Goal: Task Accomplishment & Management: Use online tool/utility

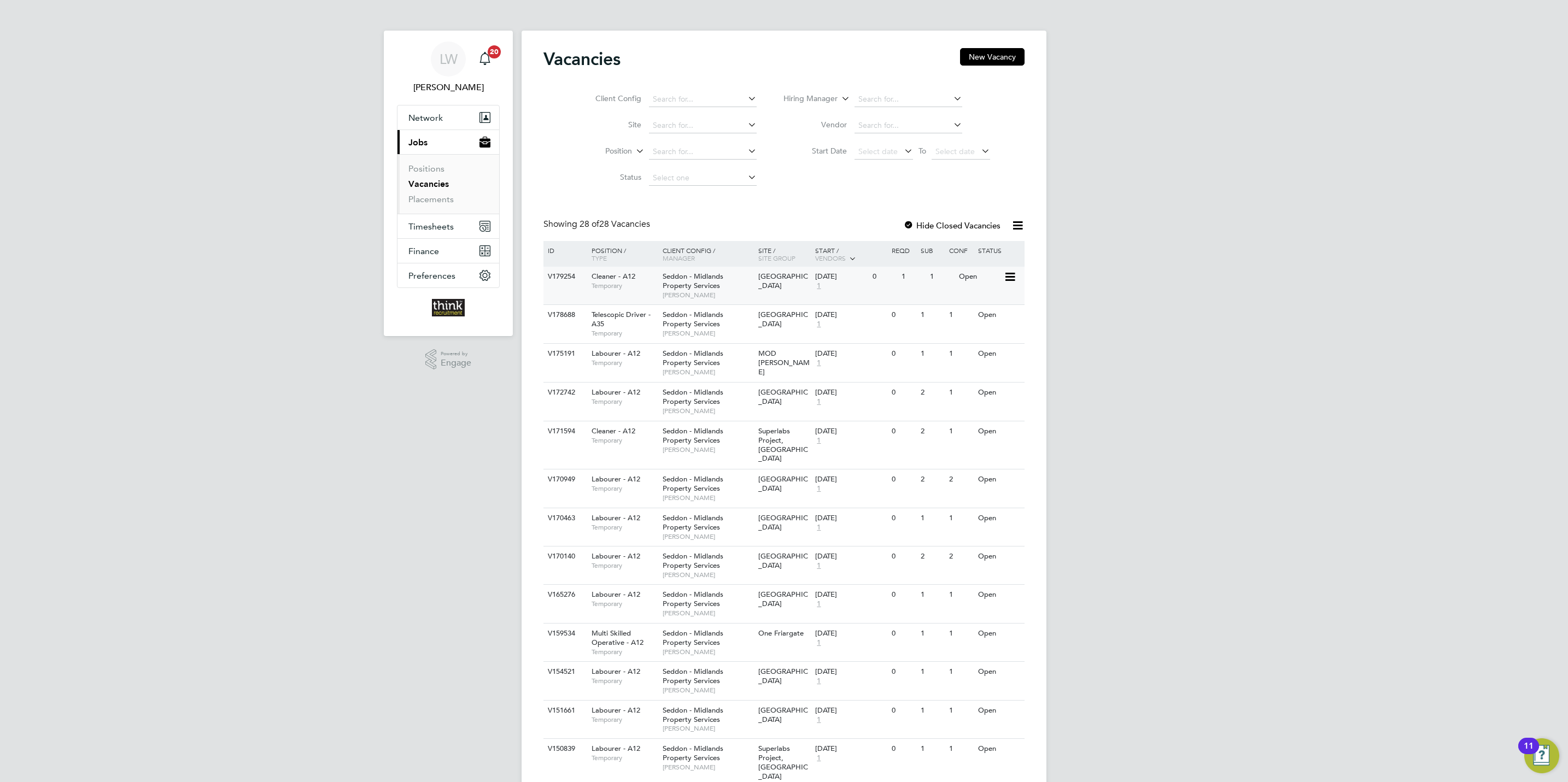
click at [696, 277] on span "Seddon - Midlands Property Services" at bounding box center [693, 281] width 61 height 19
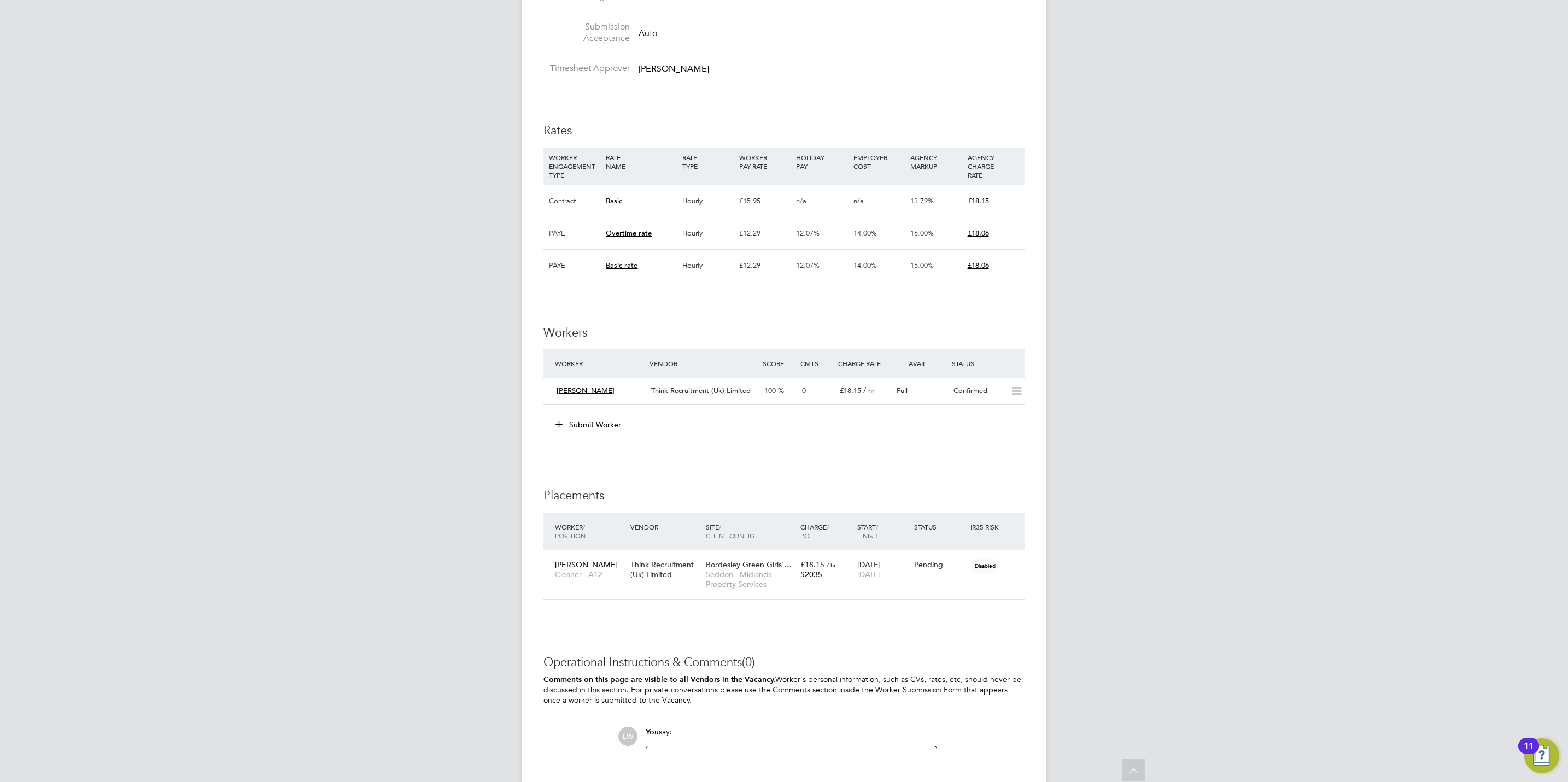
scroll to position [685, 0]
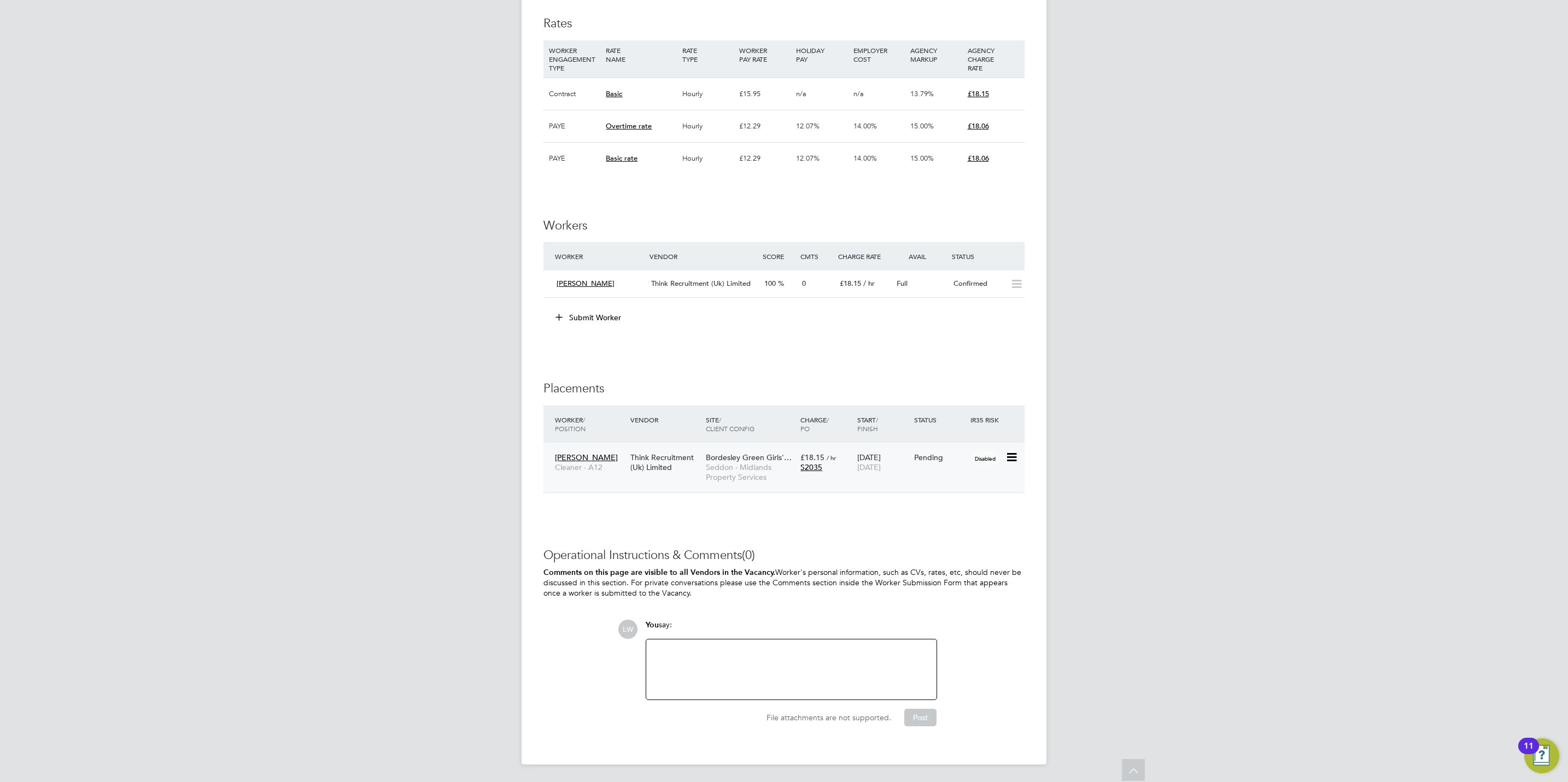
click at [1009, 456] on icon at bounding box center [1011, 458] width 11 height 13
click at [951, 525] on li "Start" at bounding box center [977, 527] width 78 height 15
type input "[PERSON_NAME]"
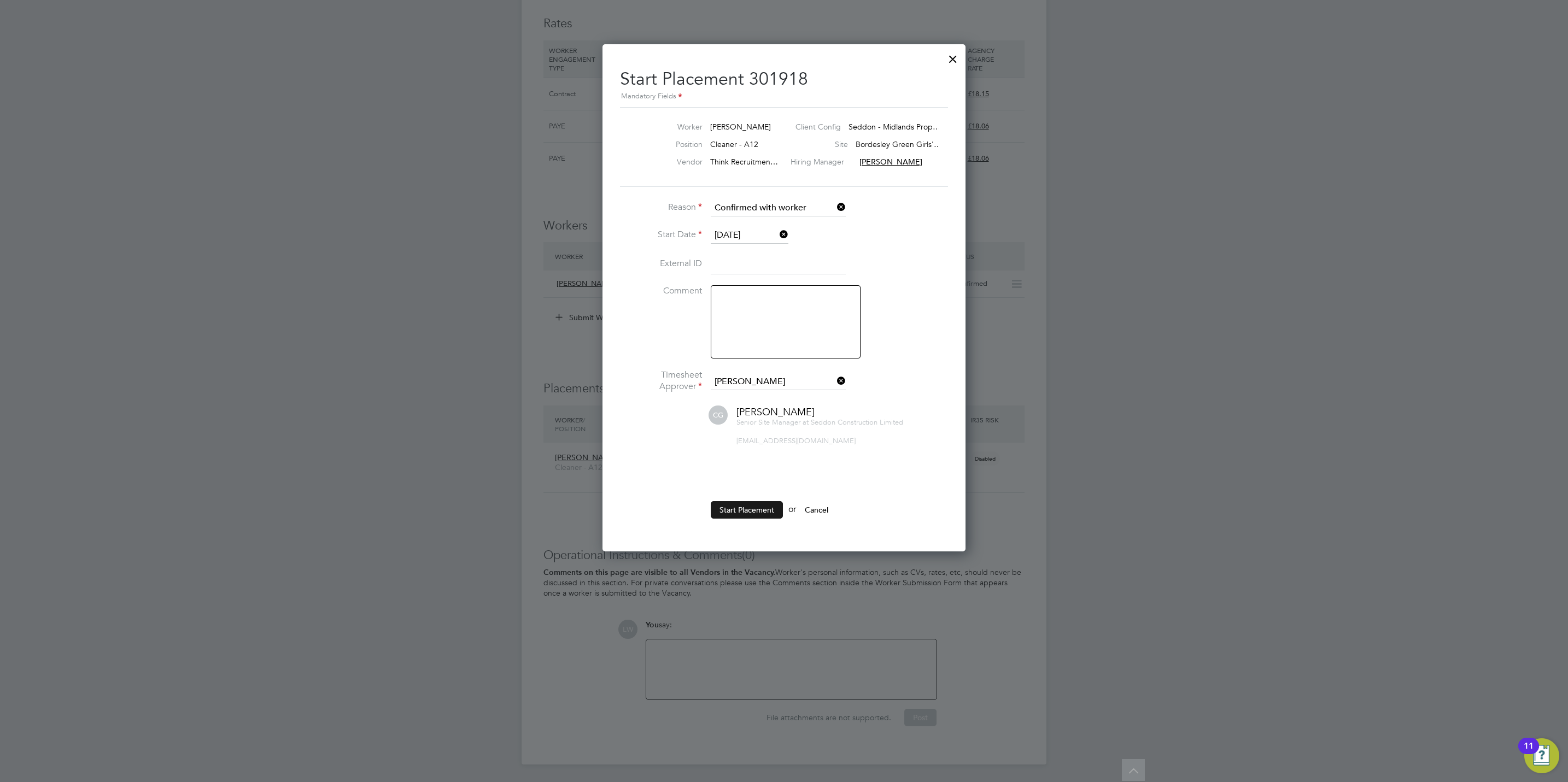
click at [733, 502] on button "Start Placement" at bounding box center [747, 510] width 72 height 18
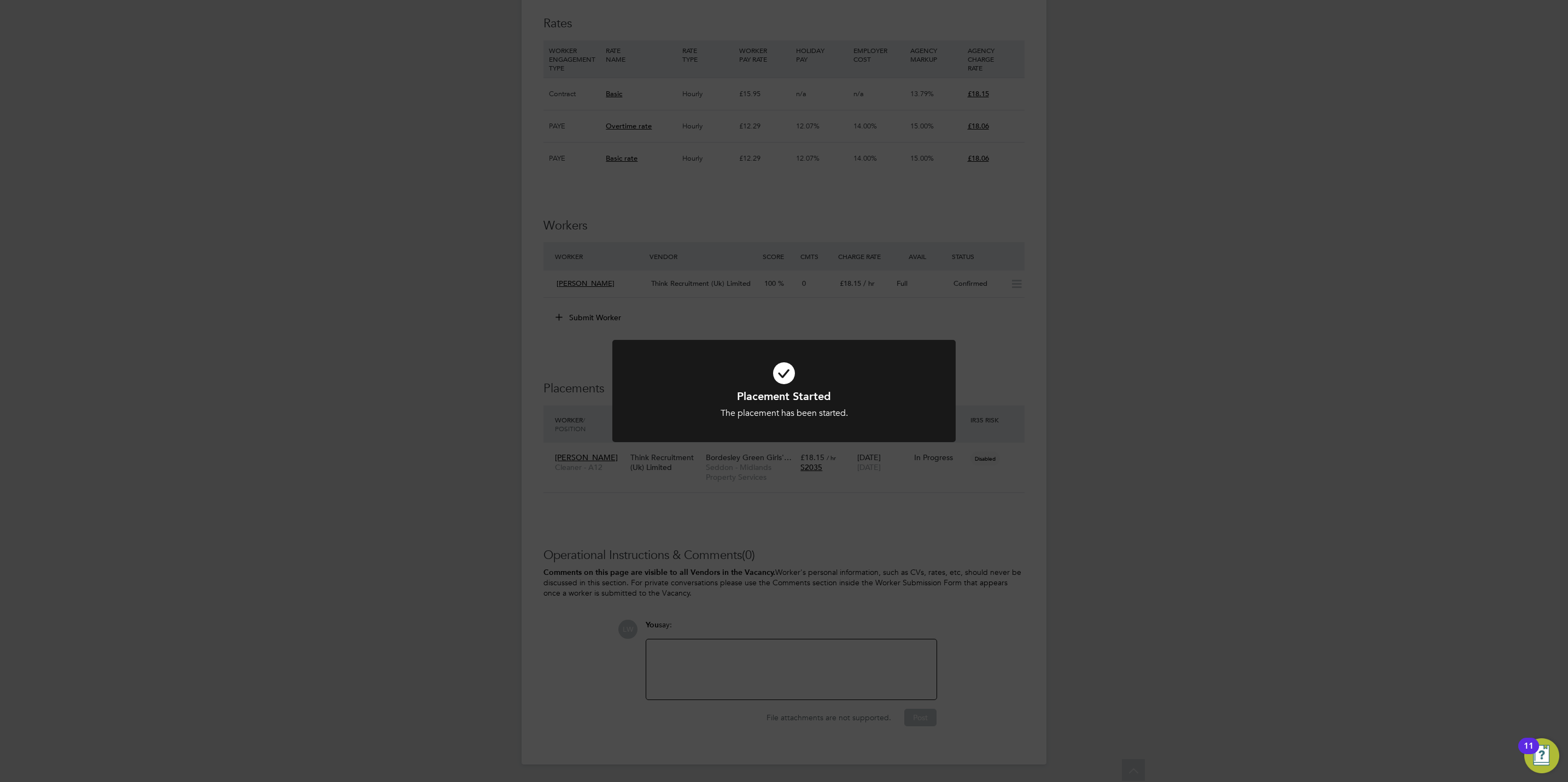
click at [1084, 449] on div "Placement Started The placement has been started. Cancel Okay" at bounding box center [784, 391] width 1568 height 782
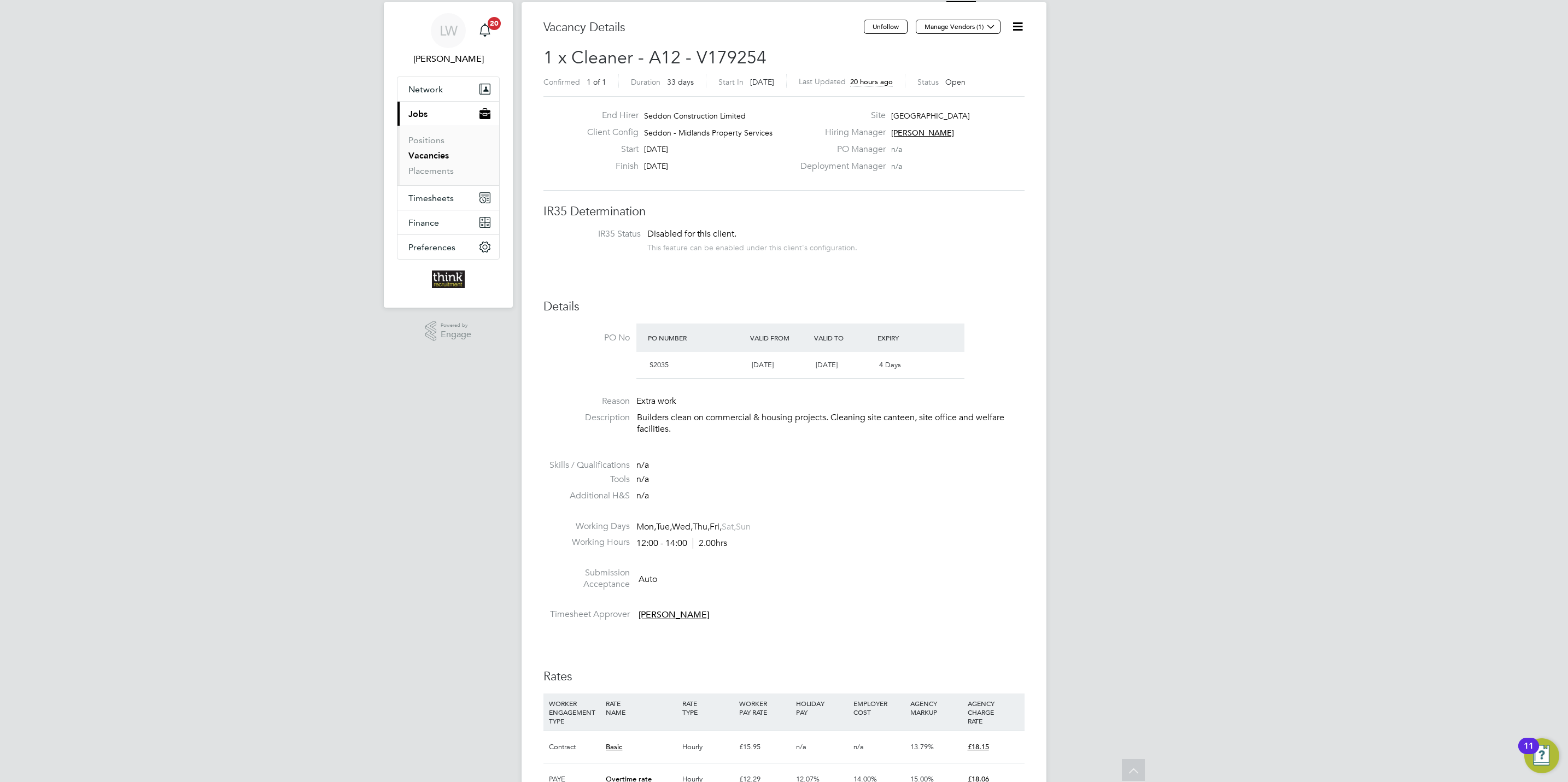
scroll to position [0, 0]
